Goal: Task Accomplishment & Management: Complete application form

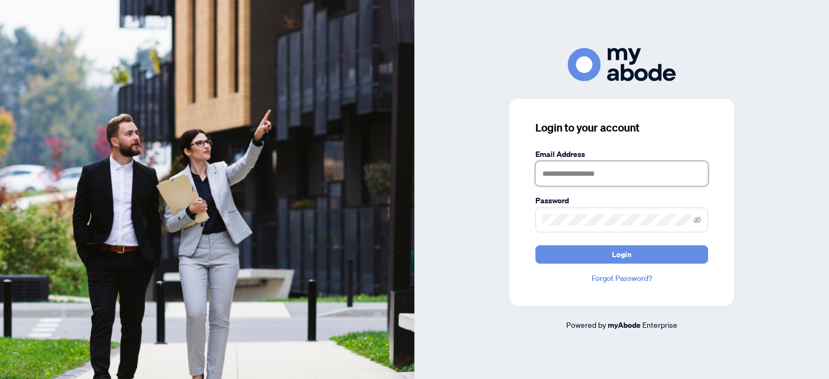
click at [550, 174] on input "text" at bounding box center [621, 173] width 173 height 25
type input "**********"
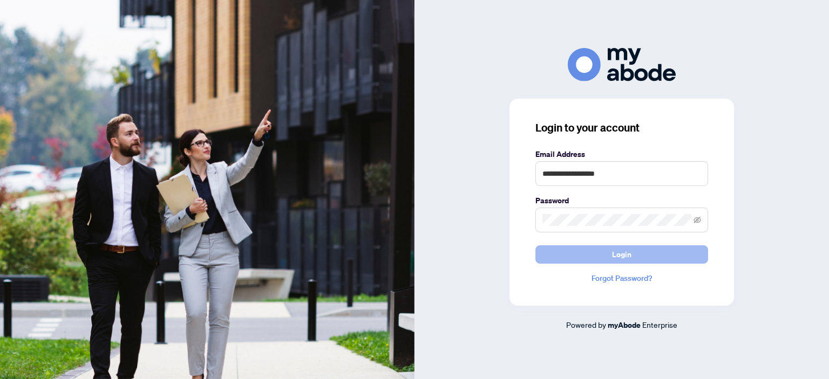
click at [591, 261] on button "Login" at bounding box center [621, 255] width 173 height 18
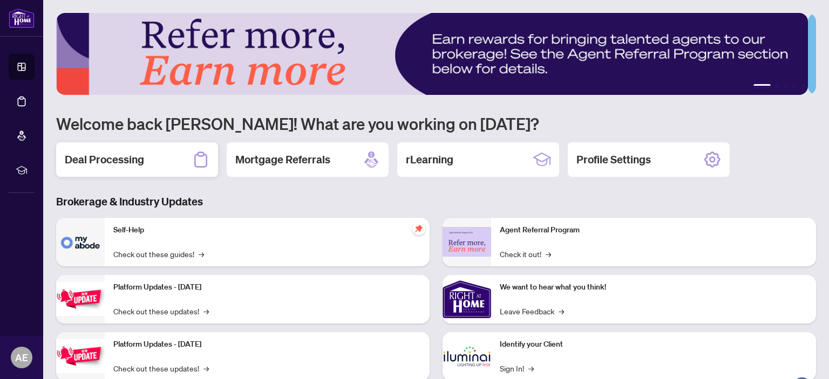
click at [101, 152] on h2 "Deal Processing" at bounding box center [104, 159] width 79 height 15
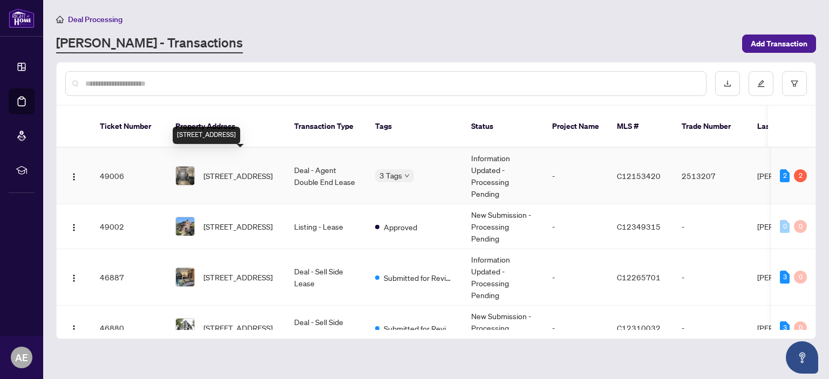
click at [268, 170] on span "734-505 Richmond St, Toronto, Ontario M5V 0P4, Canada" at bounding box center [237, 176] width 69 height 12
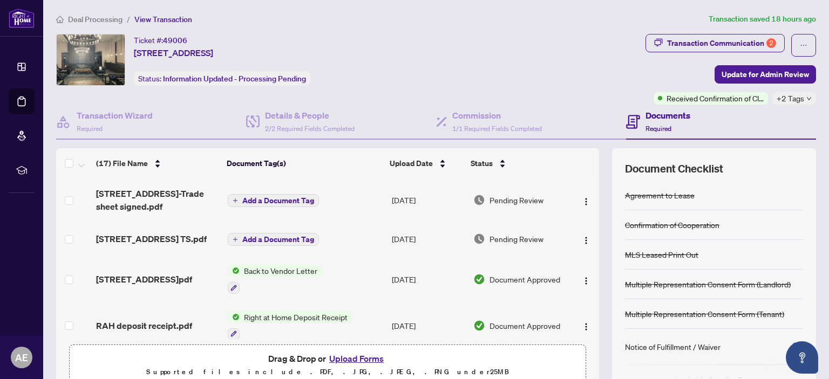
click at [358, 360] on button "Upload Forms" at bounding box center [356, 359] width 61 height 14
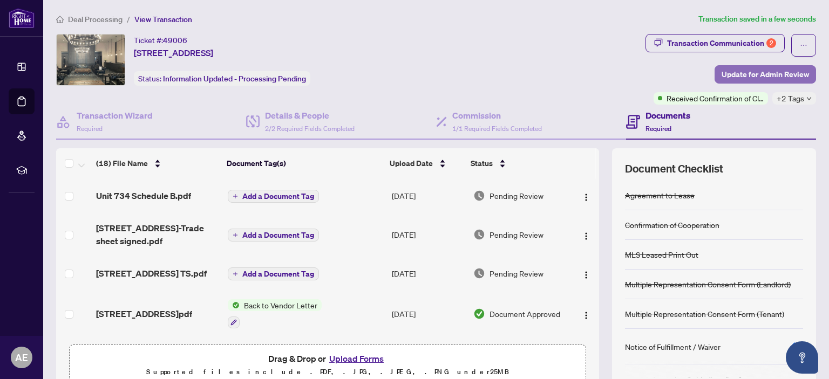
click at [728, 73] on span "Update for Admin Review" at bounding box center [765, 74] width 87 height 17
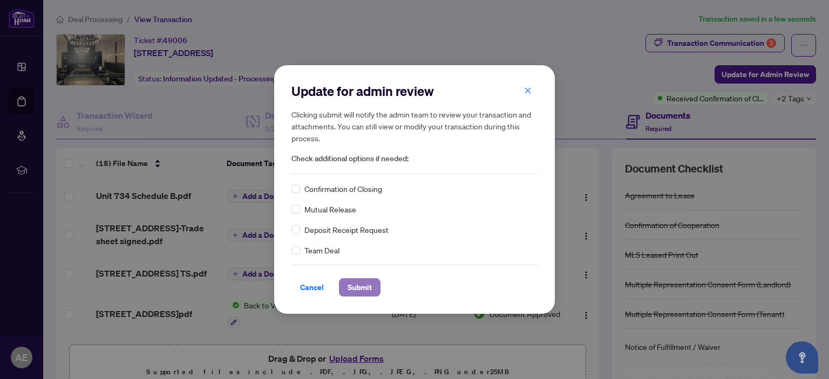
click at [358, 287] on span "Submit" at bounding box center [360, 287] width 24 height 17
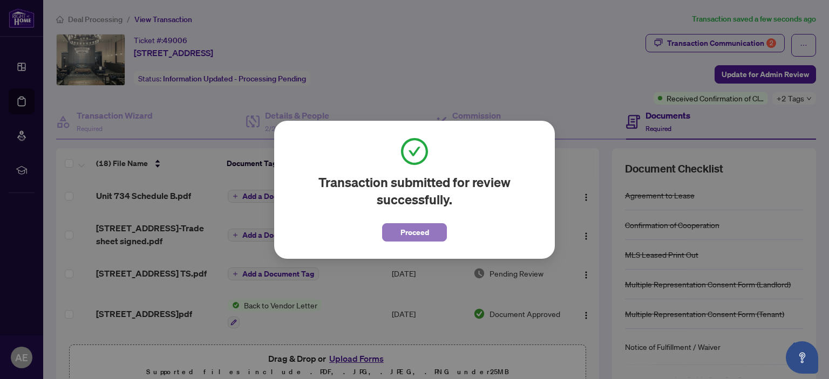
click at [399, 234] on button "Proceed" at bounding box center [414, 232] width 65 height 18
